Goal: Check status: Check status

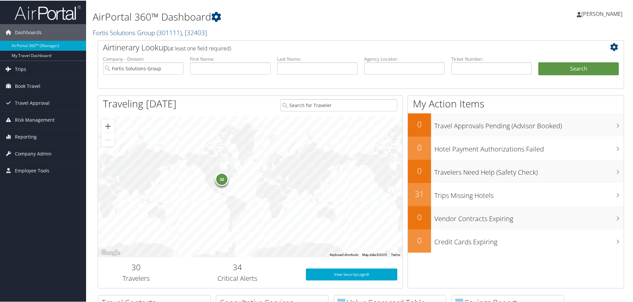
click at [27, 74] on link "Trips" at bounding box center [43, 68] width 86 height 17
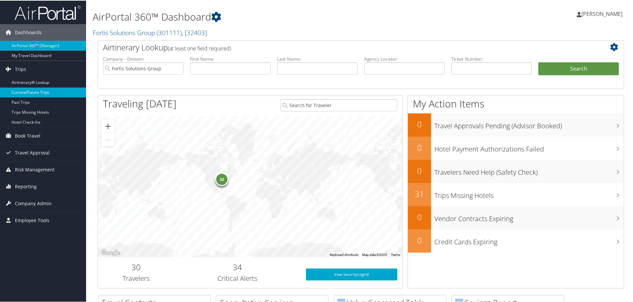
click at [34, 90] on link "Current/Future Trips" at bounding box center [43, 92] width 86 height 10
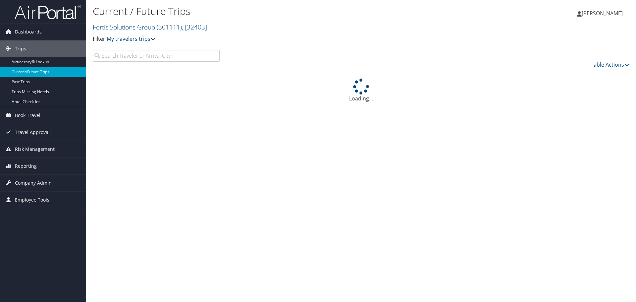
click at [163, 53] on input "search" at bounding box center [156, 56] width 127 height 12
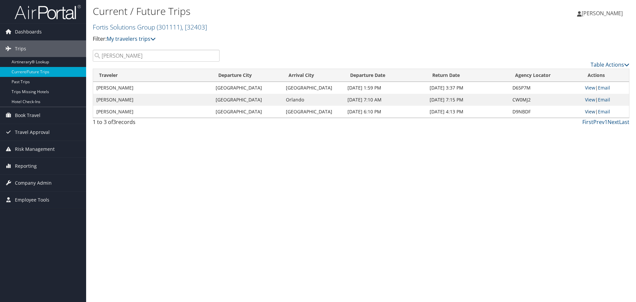
type input "bourquin"
click at [588, 112] on link "View" at bounding box center [590, 111] width 10 height 6
click at [592, 112] on link "View" at bounding box center [590, 111] width 10 height 6
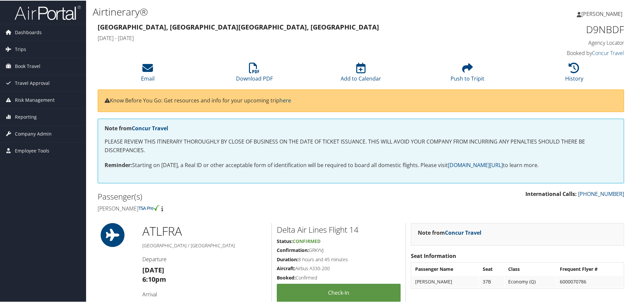
click at [322, 247] on h5 "Confirmation: GRKYVJ" at bounding box center [339, 249] width 124 height 7
copy h5 "GRKYVJ"
click at [609, 30] on h1 "D9NBDF" at bounding box center [562, 29] width 124 height 14
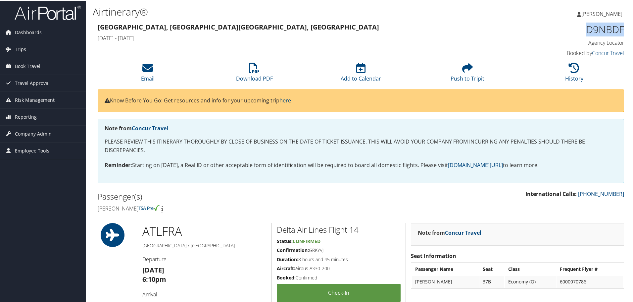
copy h1 "D9NBDF"
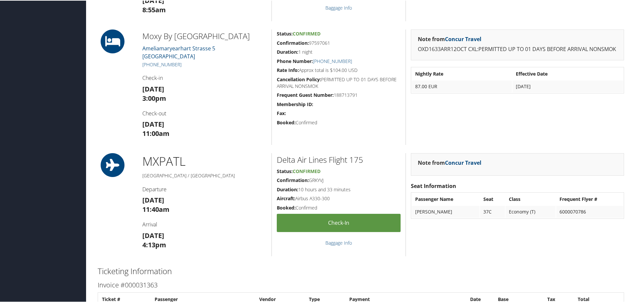
scroll to position [331, 0]
